Goal: Book appointment/travel/reservation

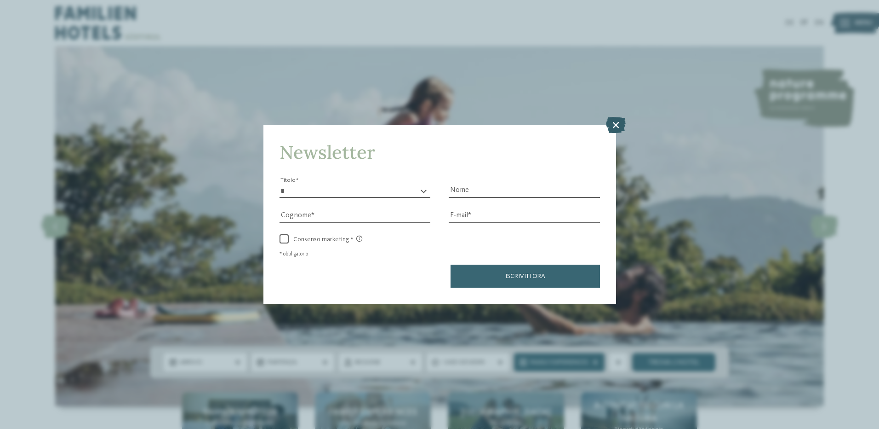
click at [611, 128] on icon at bounding box center [616, 124] width 20 height 16
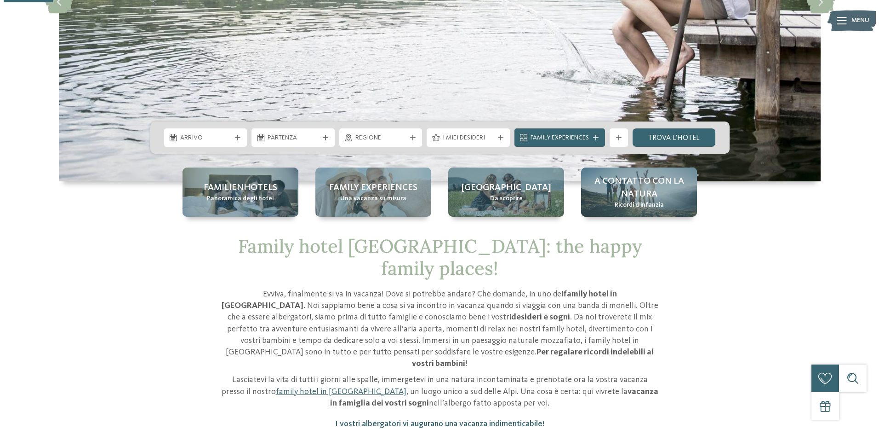
scroll to position [230, 0]
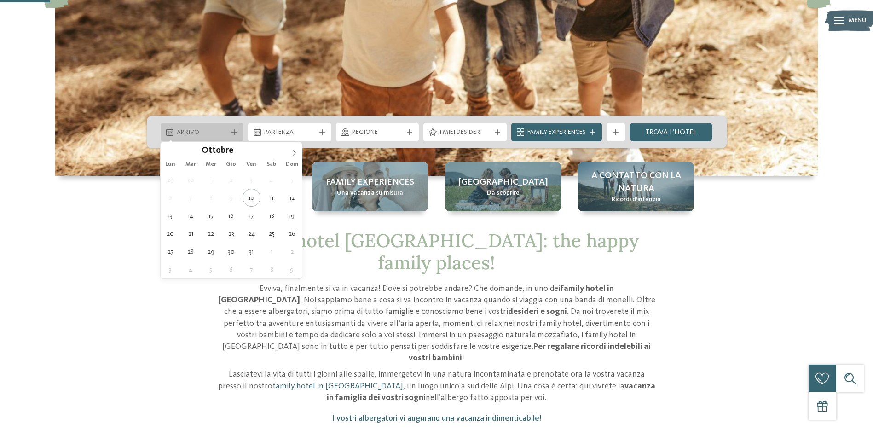
click at [203, 131] on span "Arrivo" at bounding box center [202, 132] width 51 height 9
click at [293, 150] on icon at bounding box center [294, 152] width 3 height 6
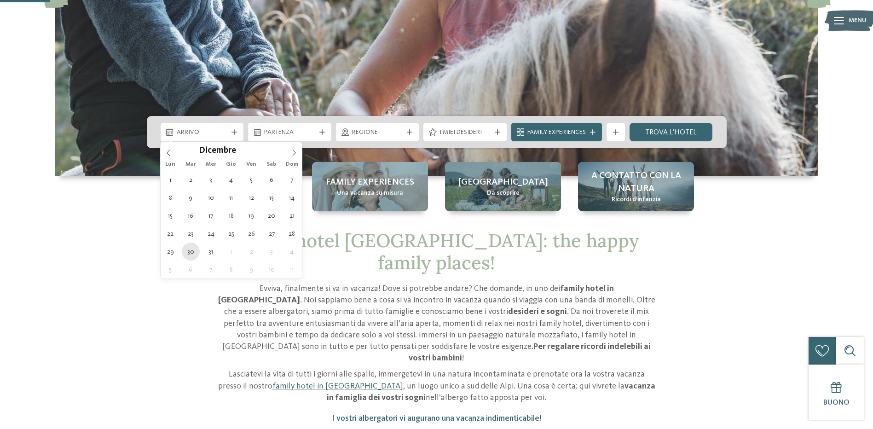
type div "[DATE]"
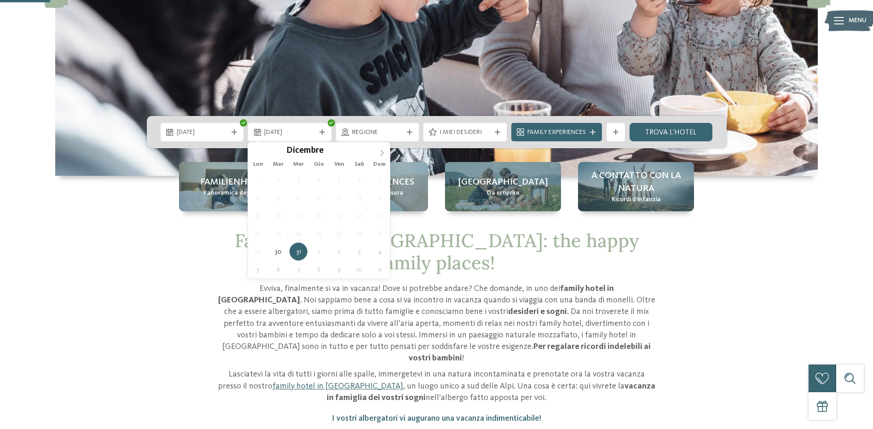
type input "****"
click at [382, 149] on icon at bounding box center [382, 152] width 6 height 6
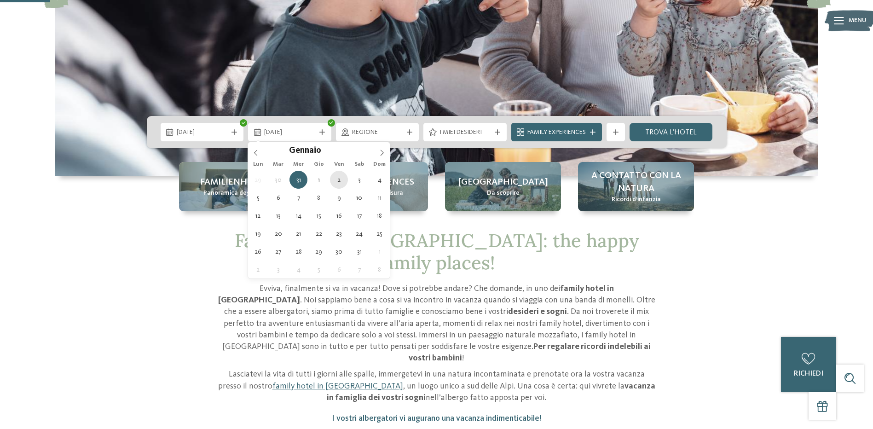
type div "[DATE]"
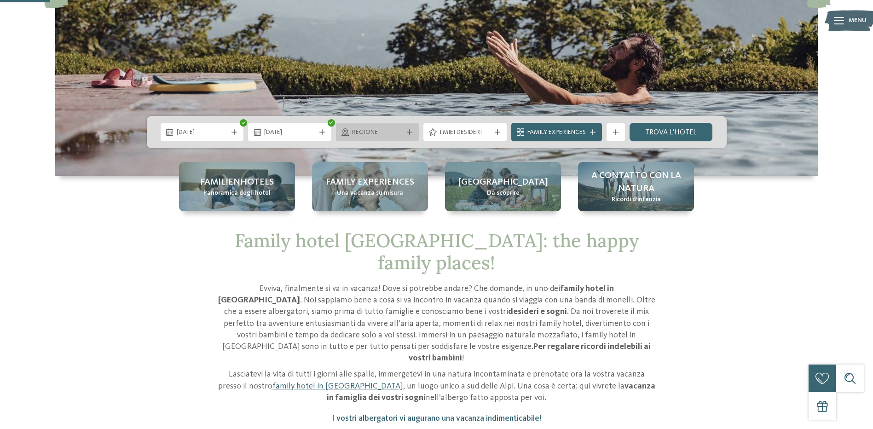
click at [408, 134] on icon at bounding box center [410, 132] width 6 height 6
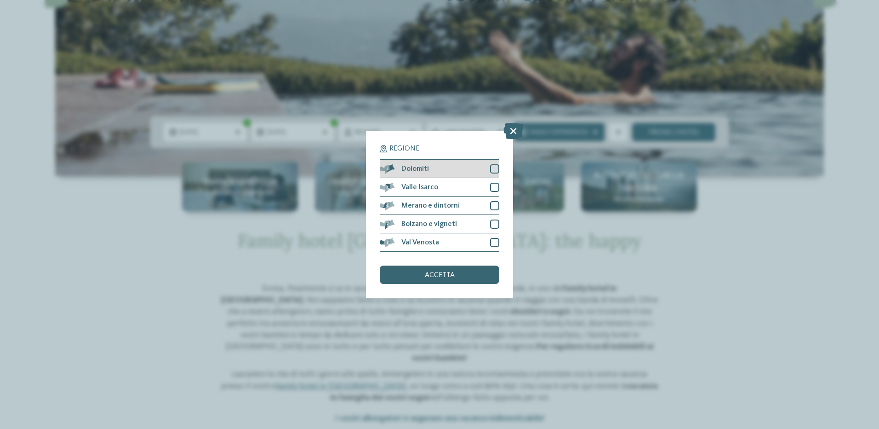
click at [493, 169] on div at bounding box center [494, 168] width 9 height 9
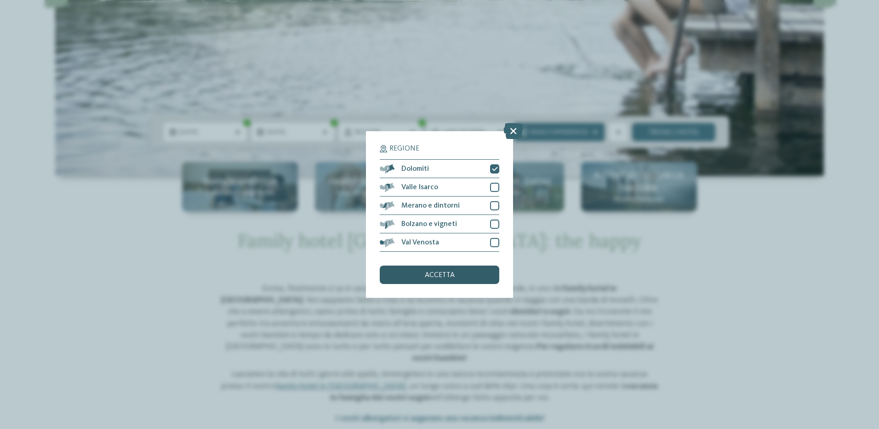
click at [436, 276] on span "accetta" at bounding box center [440, 274] width 30 height 7
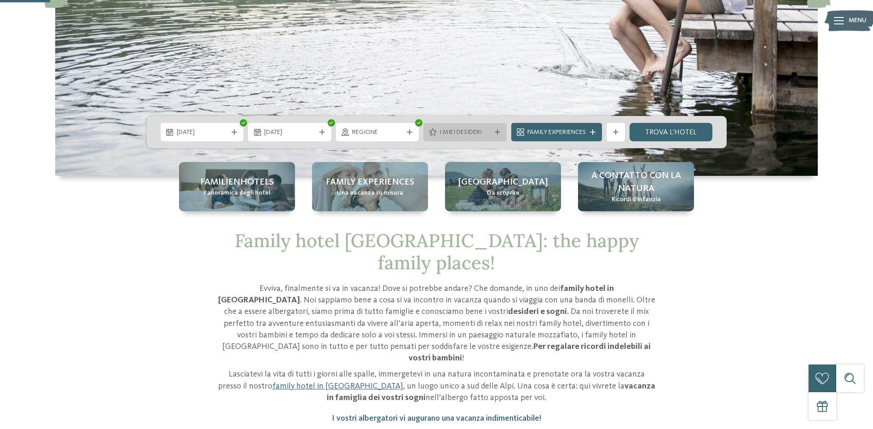
click at [499, 128] on div "I miei desideri" at bounding box center [464, 132] width 83 height 18
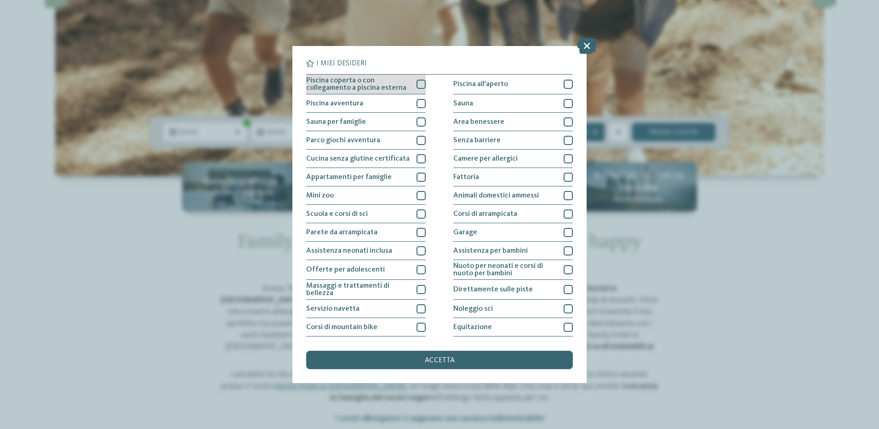
click at [417, 87] on div at bounding box center [421, 84] width 9 height 9
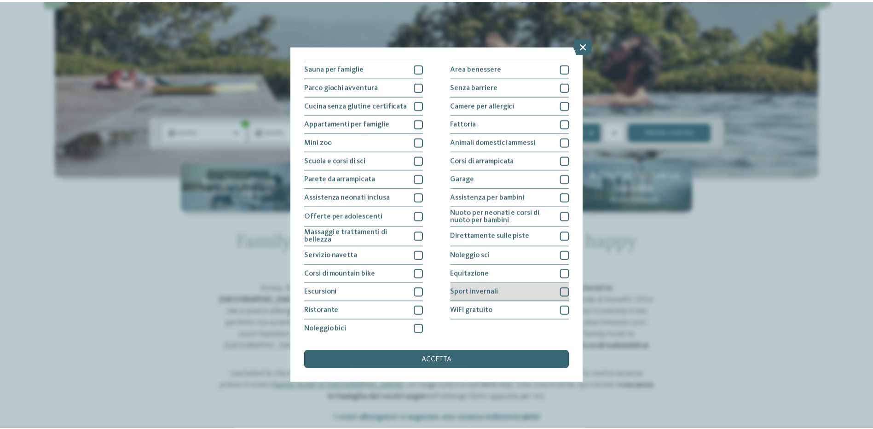
scroll to position [55, 0]
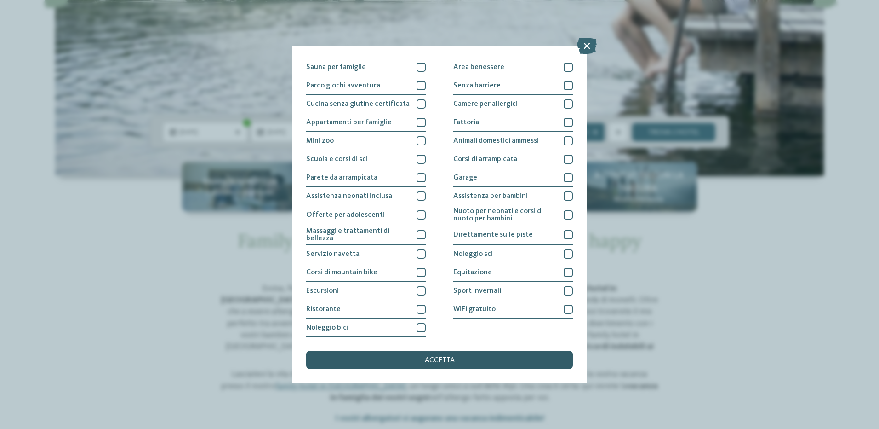
click at [465, 360] on div "accetta" at bounding box center [439, 359] width 267 height 18
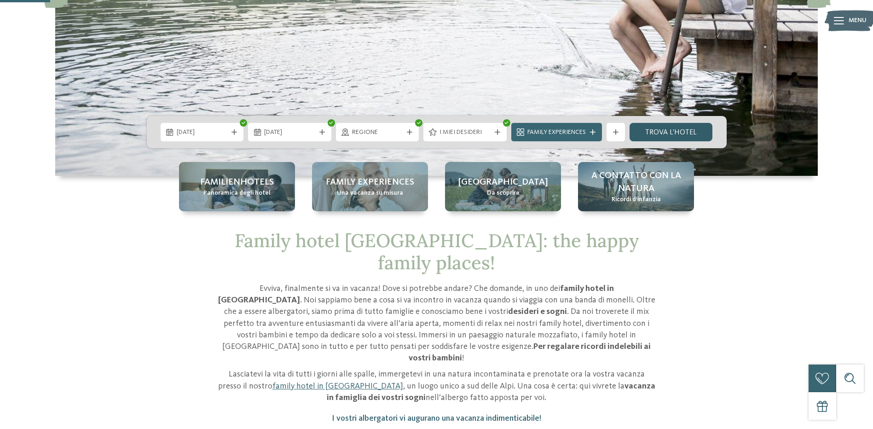
click at [669, 130] on link "trova l’hotel" at bounding box center [670, 132] width 83 height 18
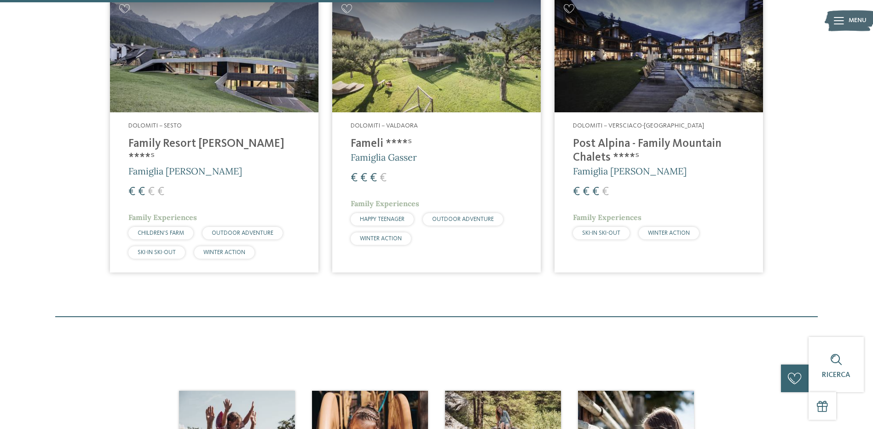
scroll to position [716, 0]
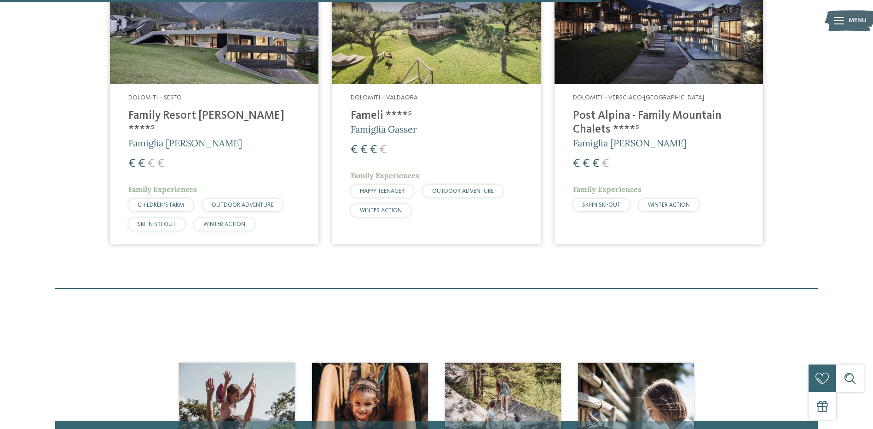
click at [210, 119] on h4 "Family Resort [PERSON_NAME] ****ˢ" at bounding box center [214, 123] width 172 height 28
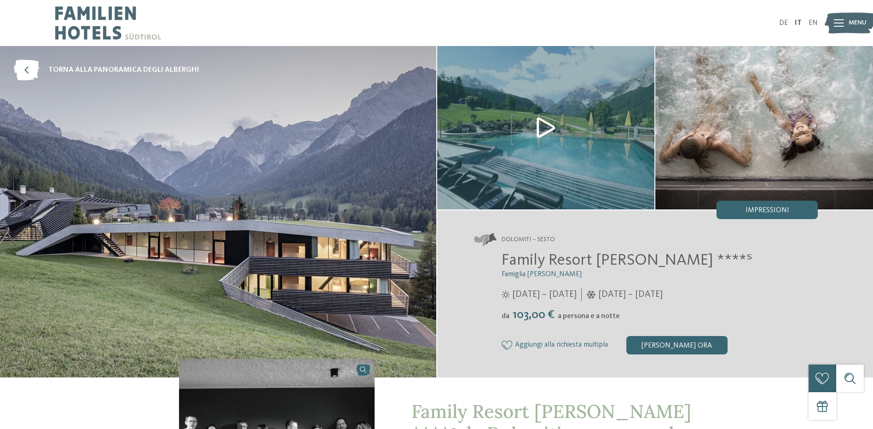
click at [535, 130] on img at bounding box center [546, 127] width 218 height 163
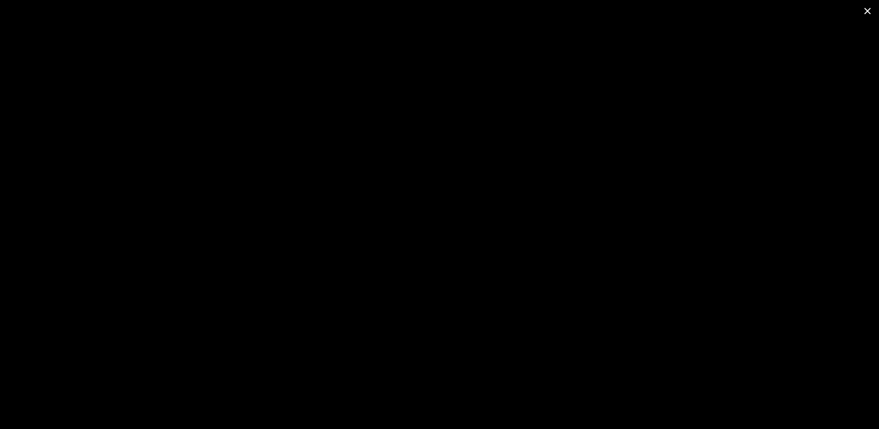
click at [864, 10] on span at bounding box center [867, 11] width 23 height 22
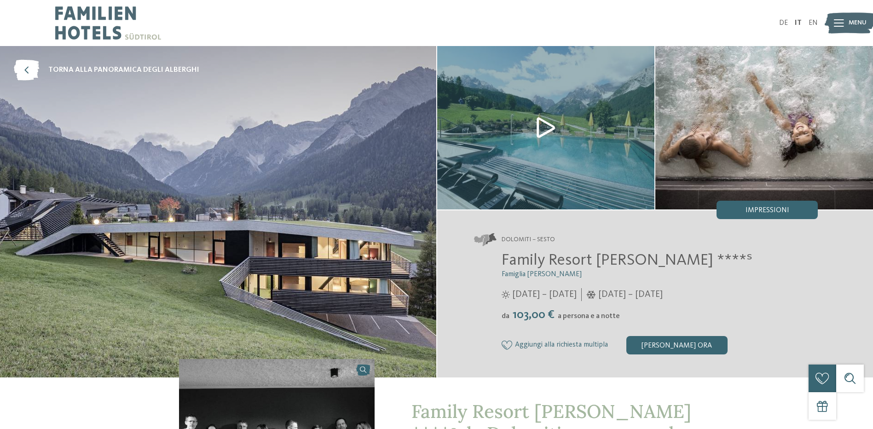
click at [301, 189] on img at bounding box center [218, 211] width 436 height 331
